Goal: Information Seeking & Learning: Understand process/instructions

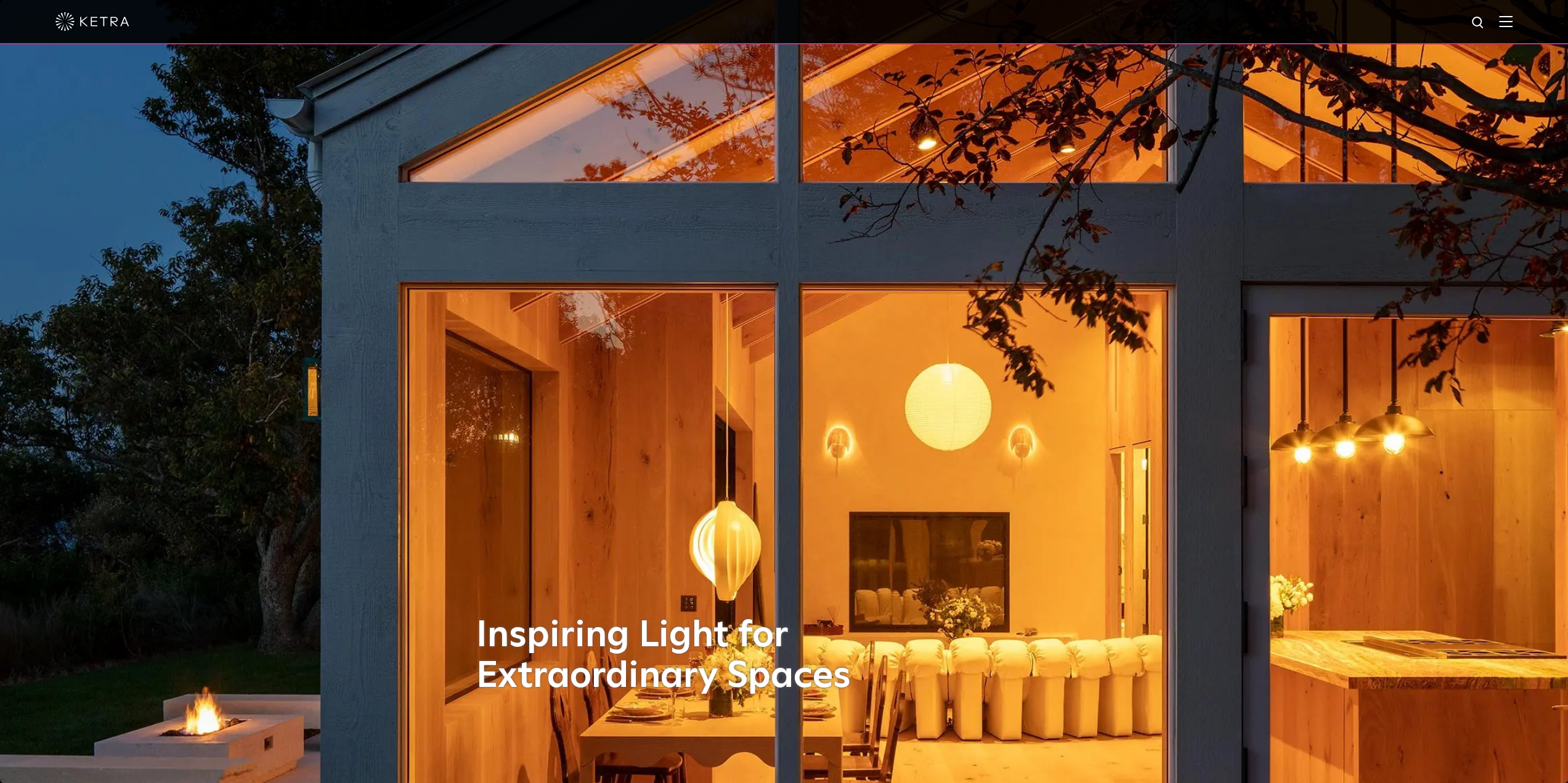
click at [1512, 22] on img at bounding box center [1505, 22] width 14 height 12
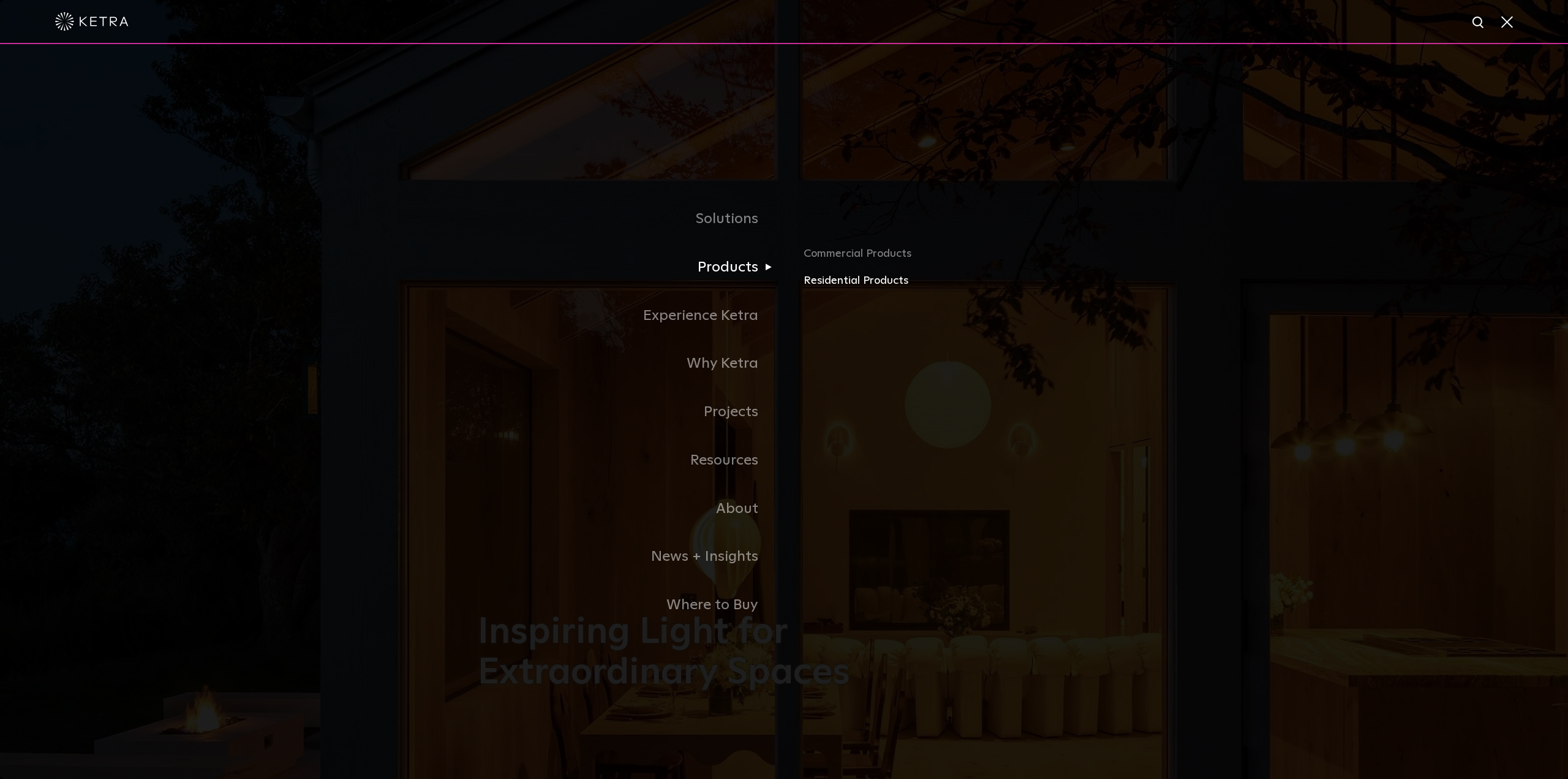
click at [825, 285] on link "Residential Products" at bounding box center [946, 281] width 286 height 18
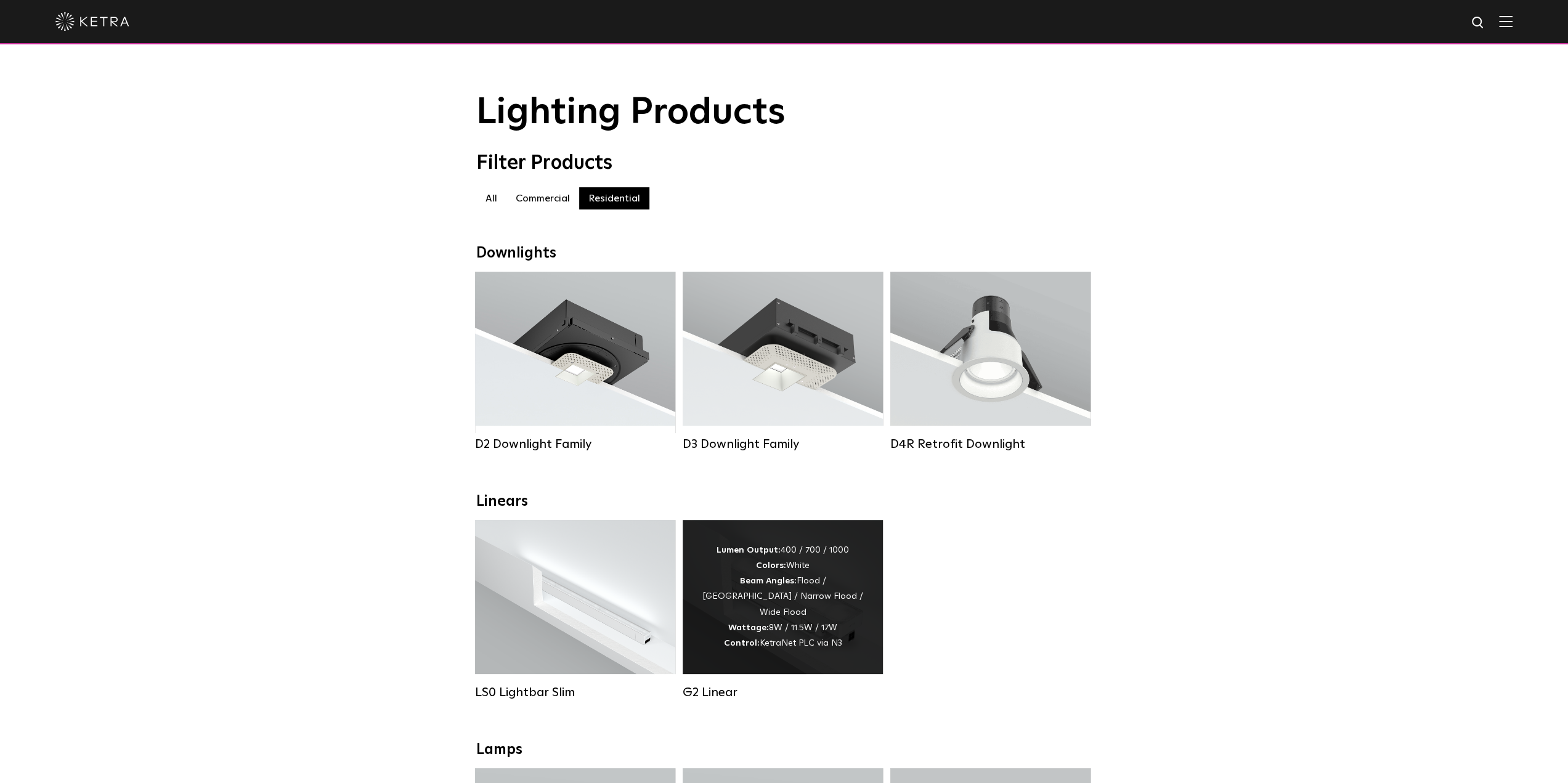
click at [828, 574] on div "Lumen Output: 400 / 700 / 1000 Colors: White Beam Angles: Flood / Graze / Narro…" at bounding box center [782, 596] width 163 height 108
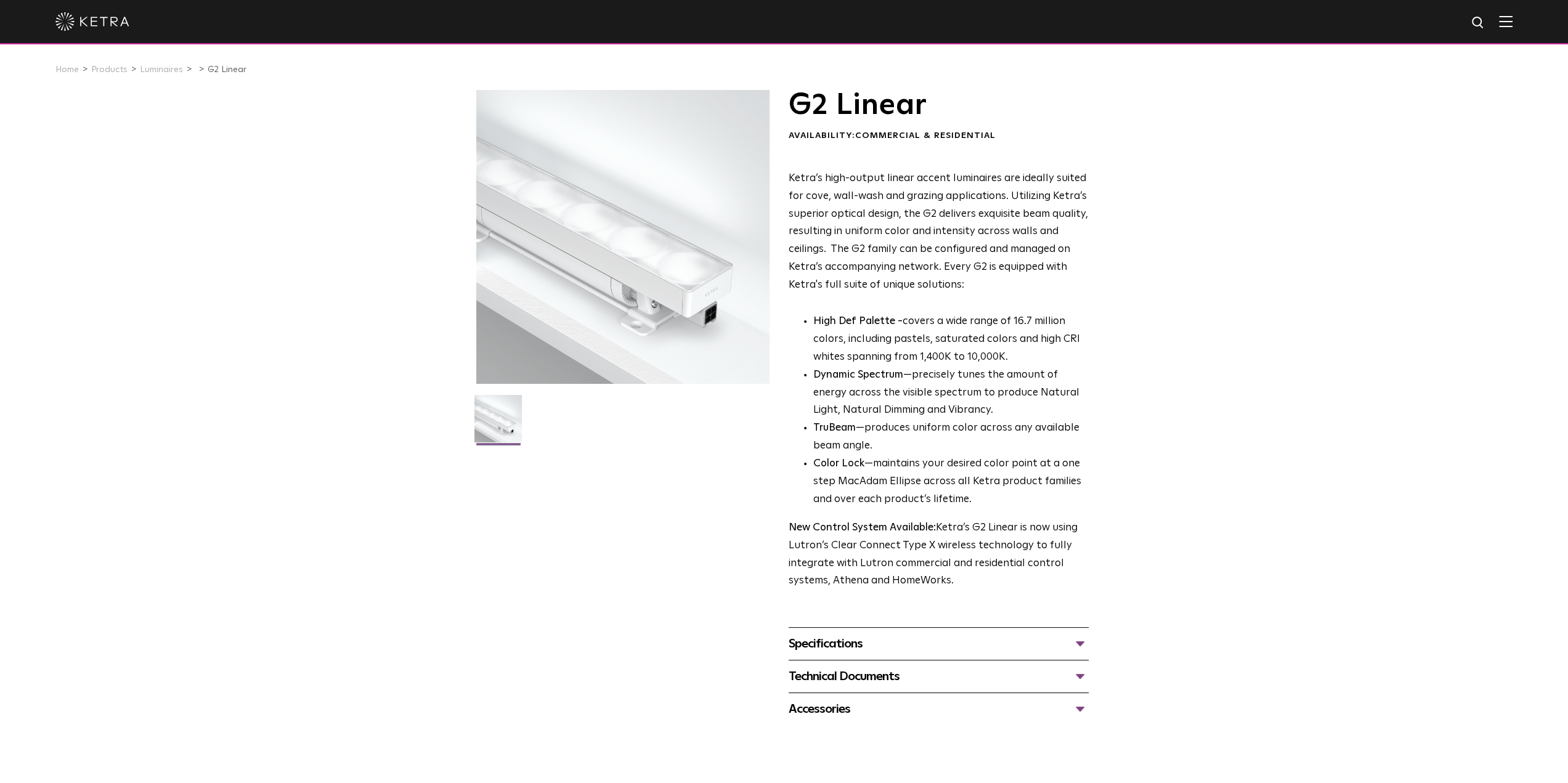
scroll to position [62, 0]
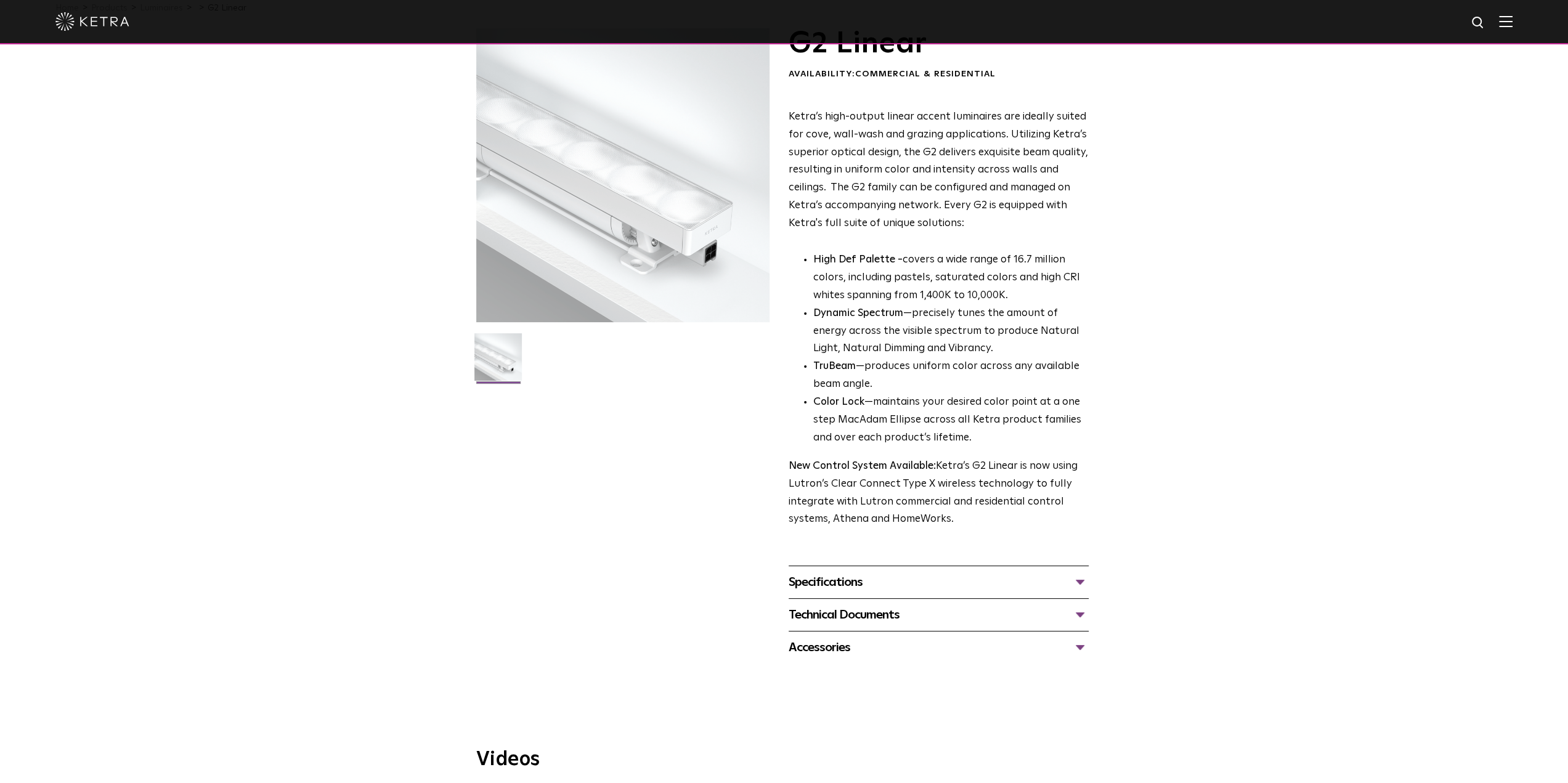
click at [850, 579] on div "Specifications" at bounding box center [938, 583] width 300 height 20
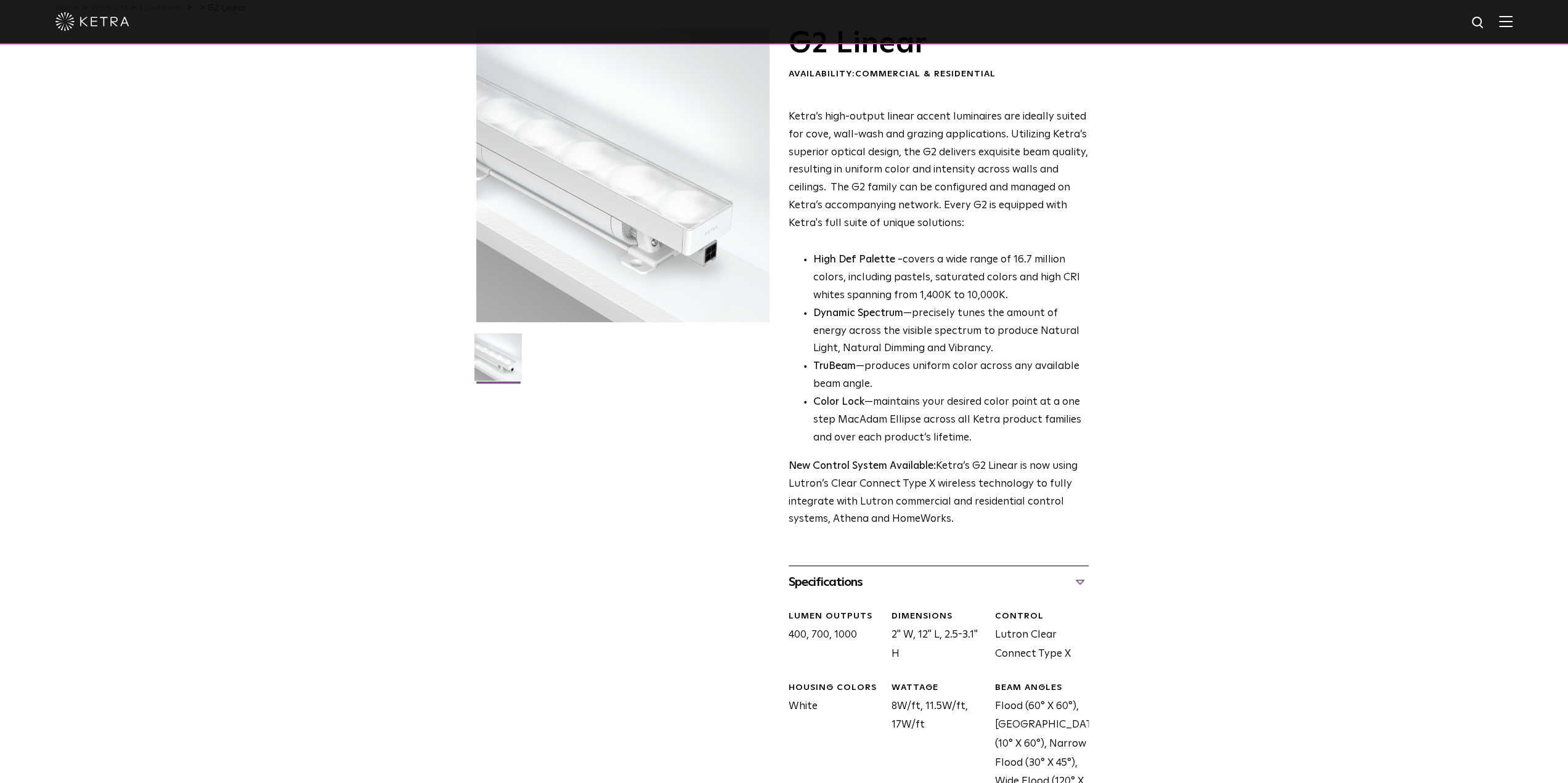
scroll to position [308, 0]
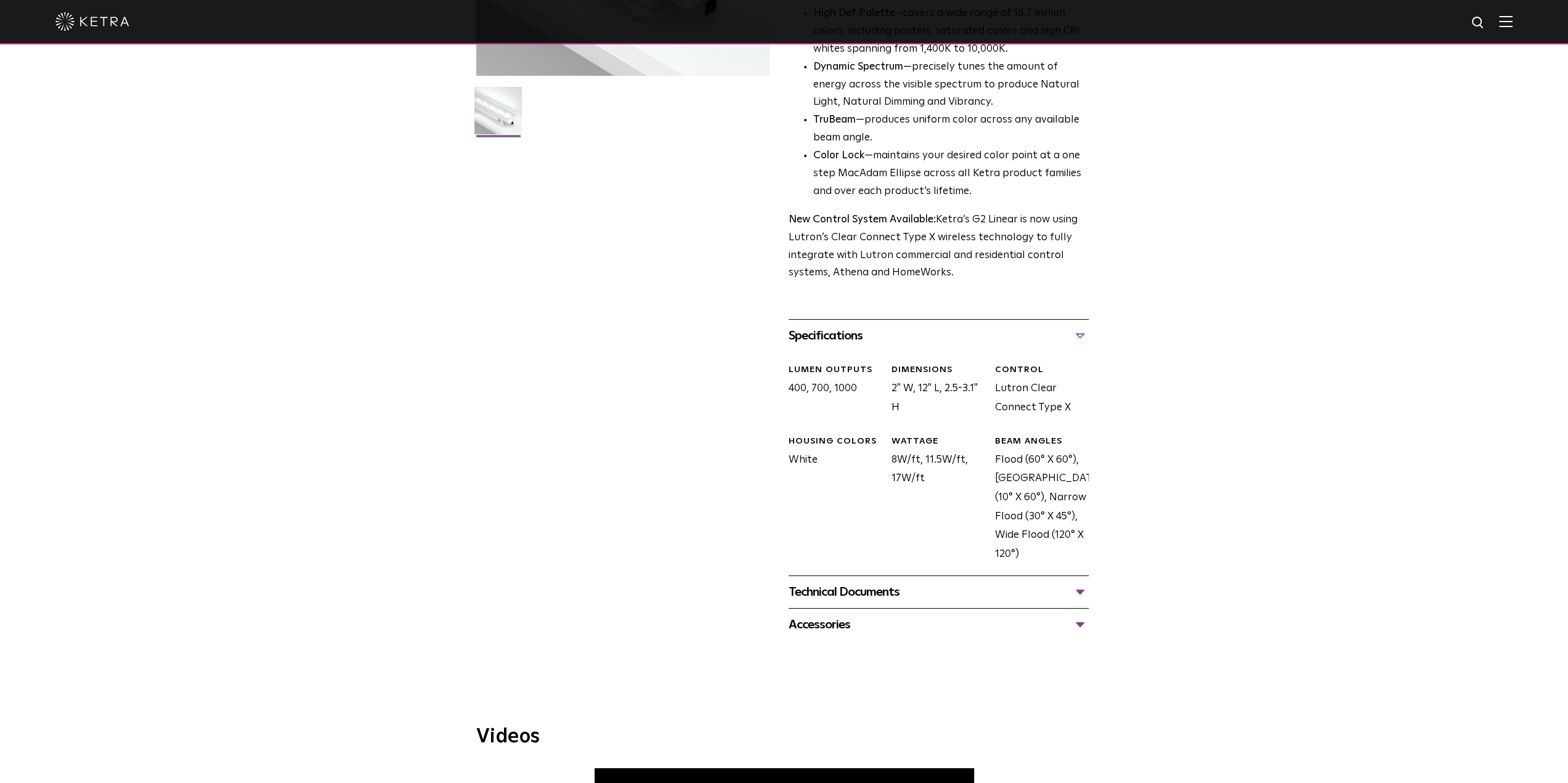
click at [924, 623] on div "Accessories" at bounding box center [938, 624] width 300 height 20
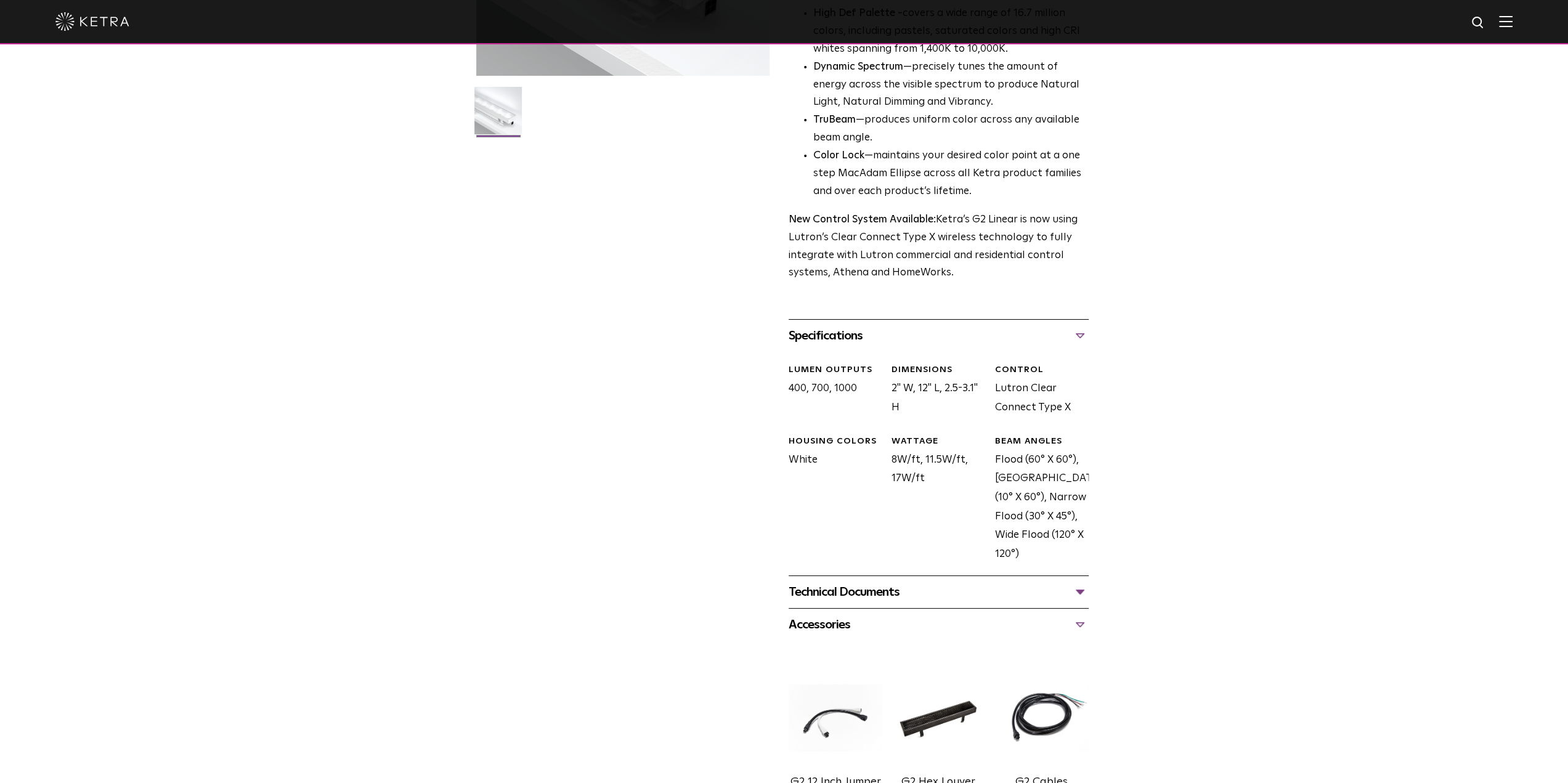
scroll to position [555, 0]
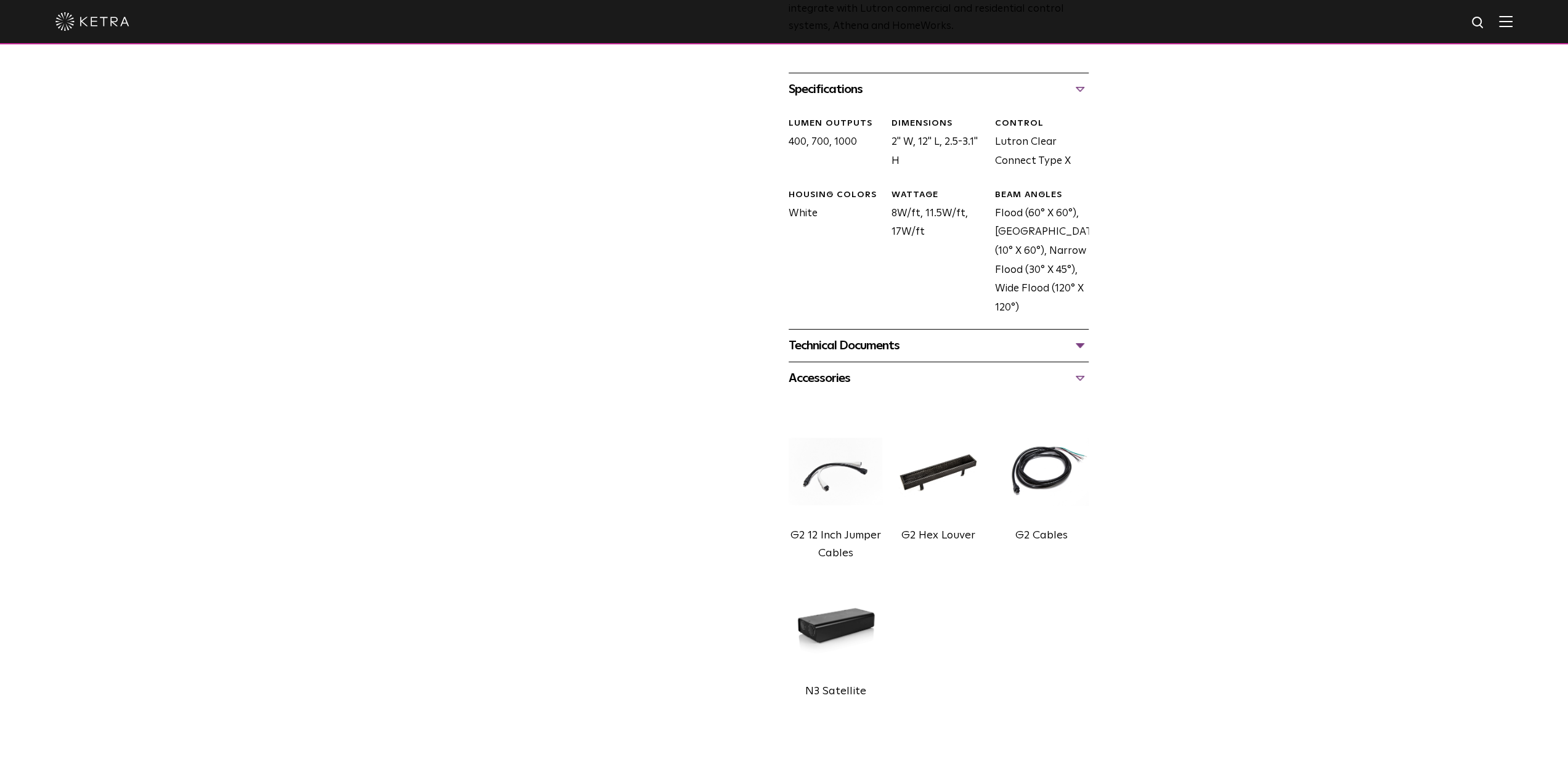
click at [974, 355] on div "Technical Documents G2 Specification Sheet G2 Installation Guide G2 Brochure G2…" at bounding box center [938, 344] width 300 height 33
click at [936, 346] on div "Technical Documents" at bounding box center [938, 345] width 300 height 20
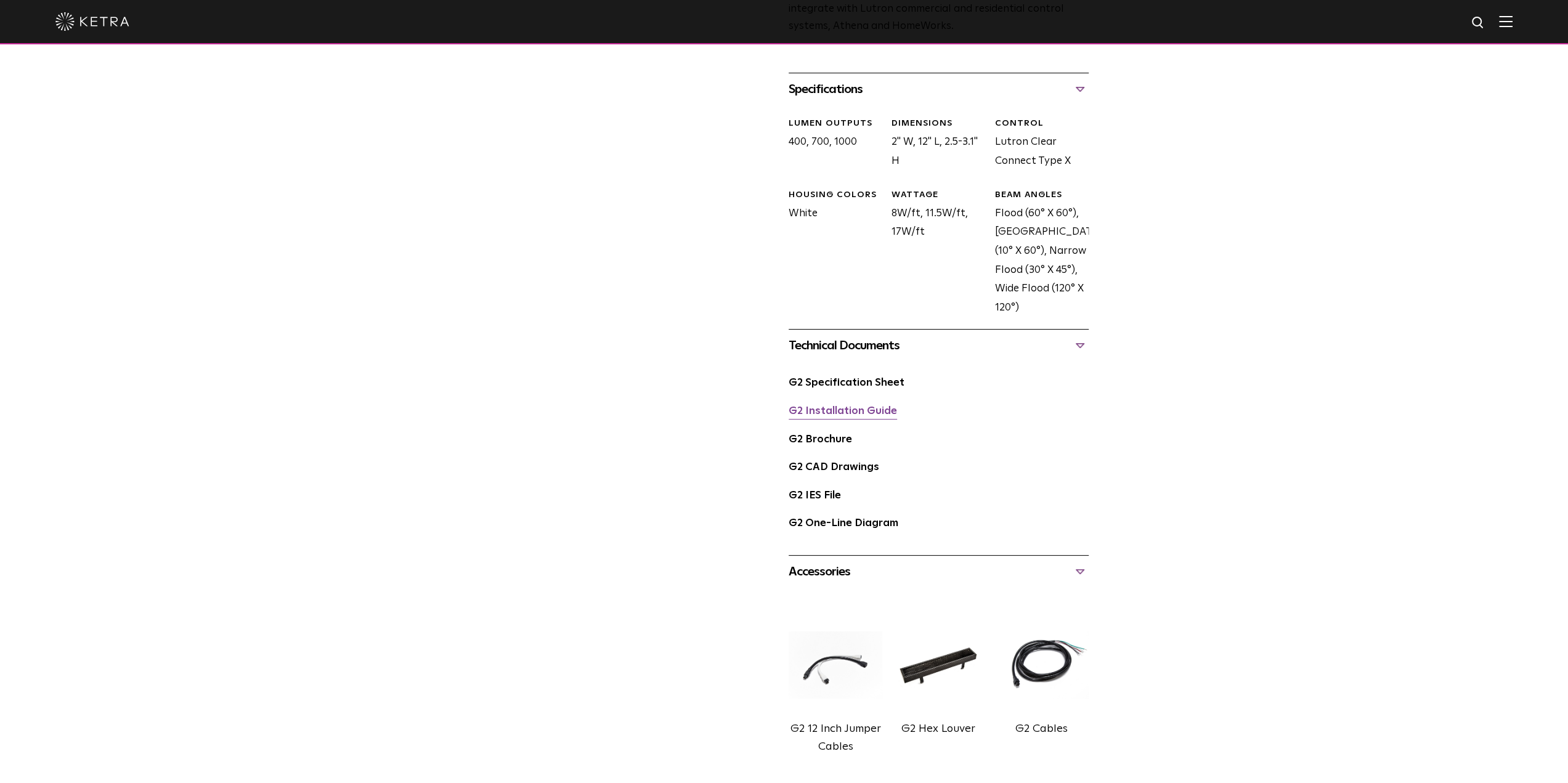
click at [832, 417] on link "G2 Installation Guide" at bounding box center [842, 411] width 108 height 11
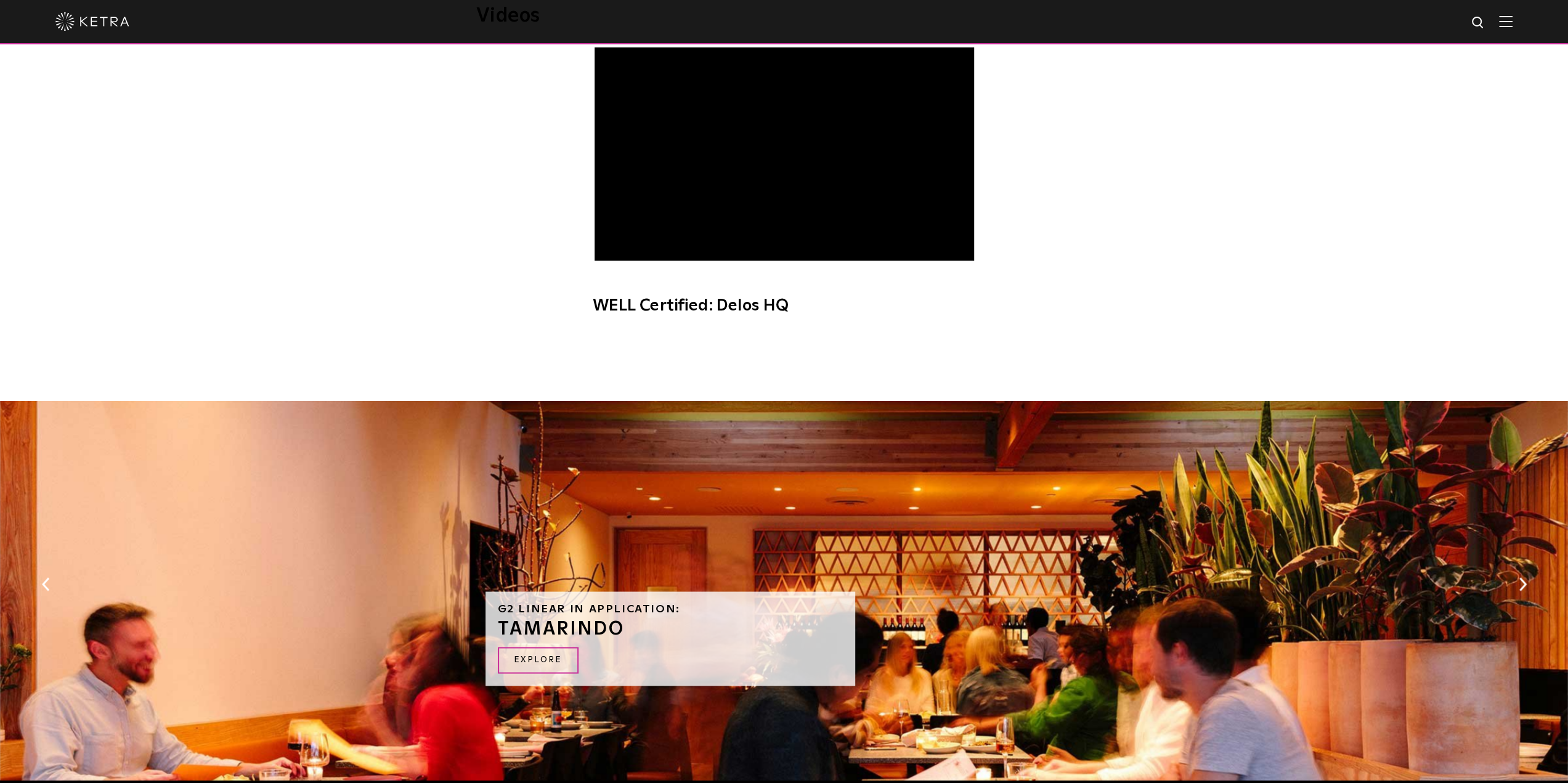
scroll to position [1933, 0]
